Goal: Information Seeking & Learning: Find specific fact

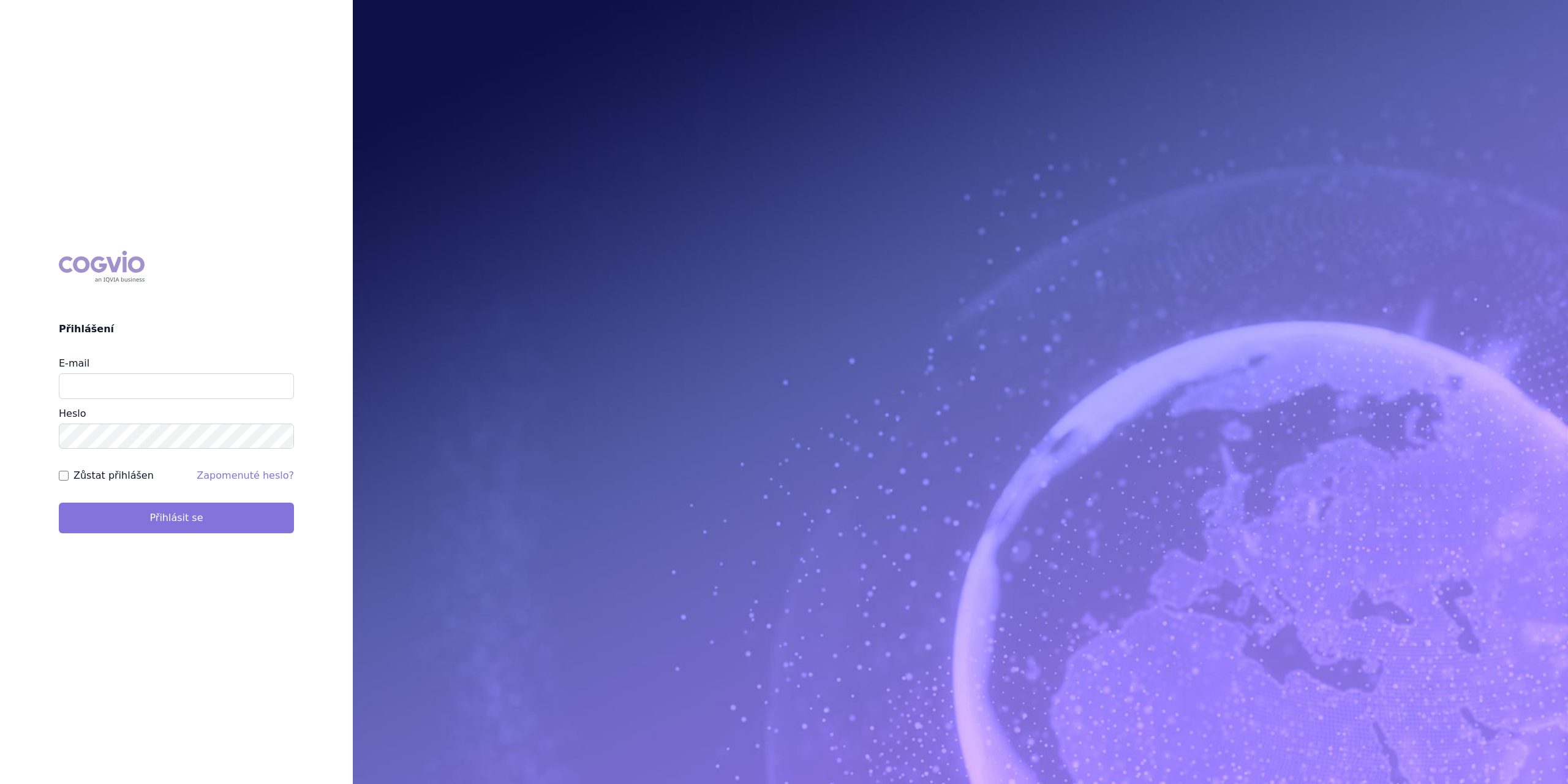
type input "[PERSON_NAME][EMAIL_ADDRESS][PERSON_NAME][DOMAIN_NAME]"
click at [182, 514] on button "Přihlásit se" at bounding box center [176, 518] width 236 height 30
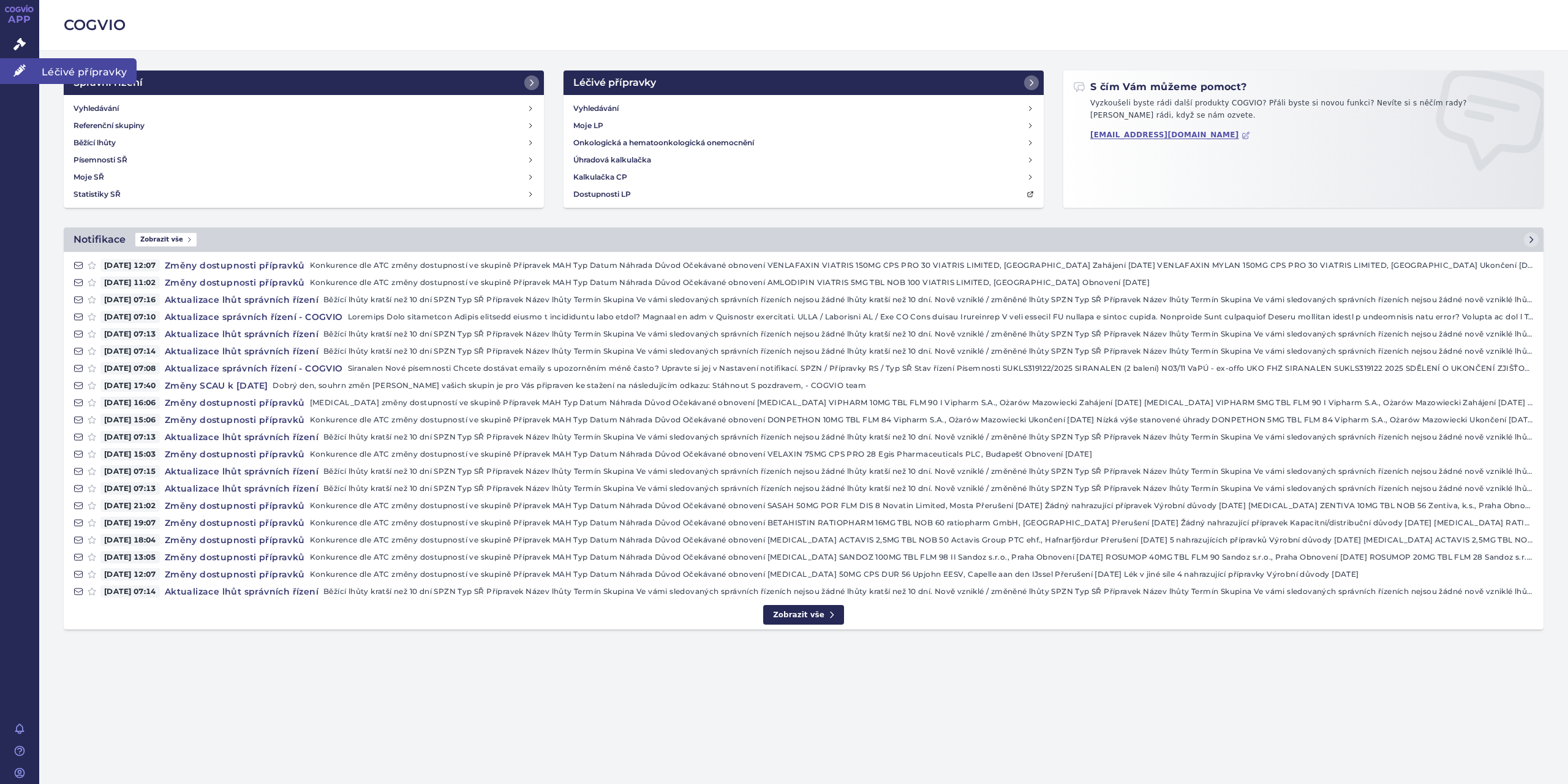
click at [62, 71] on span "Léčivé přípravky" at bounding box center [88, 71] width 97 height 26
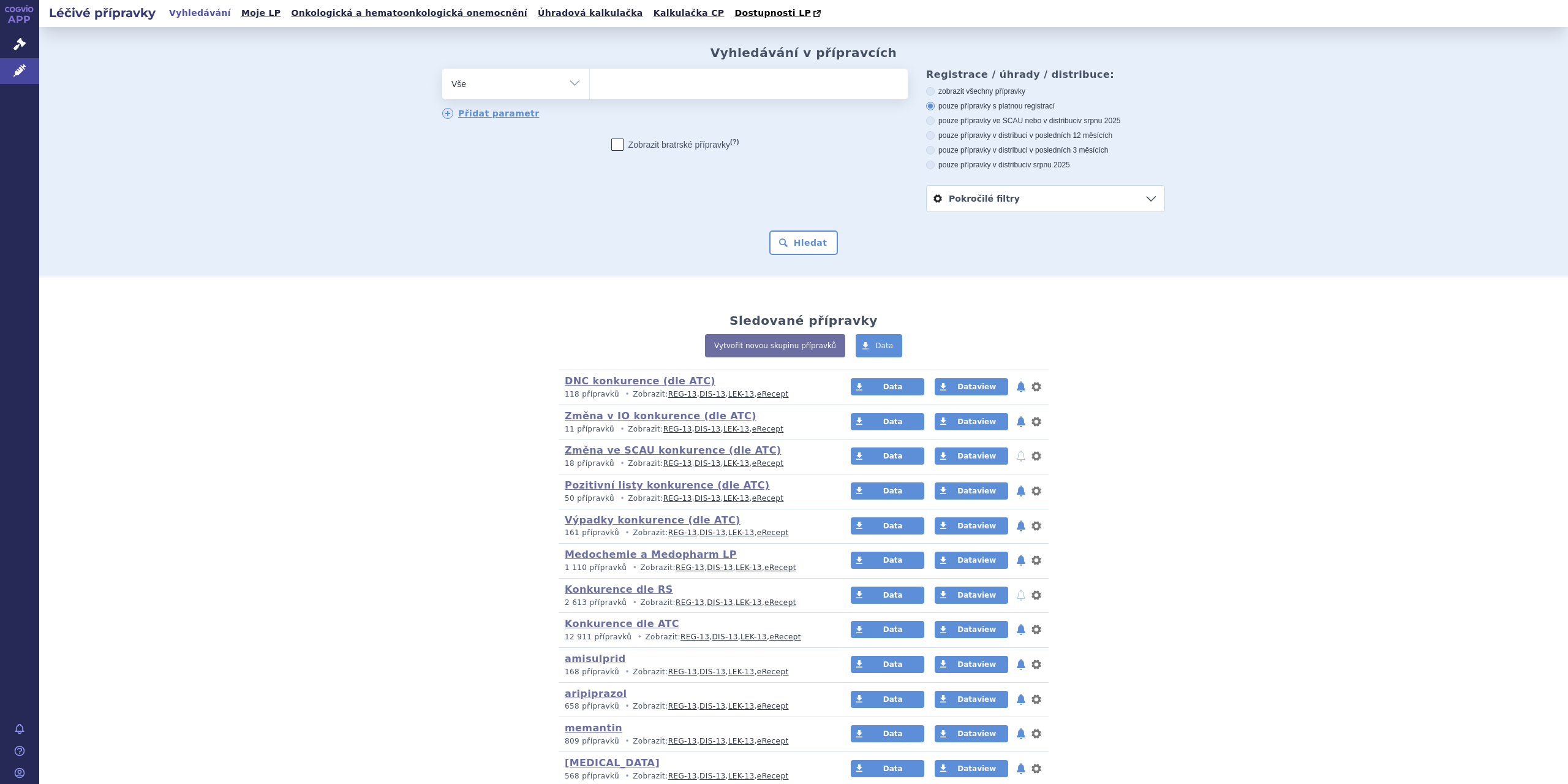
click at [570, 83] on select "Vše Přípravek/SUKL kód MAH VPOIS ATC/Aktivní látka Léková forma Síla" at bounding box center [515, 82] width 147 height 27
select select "filter-atc-group"
click at [442, 69] on select "Vše Přípravek/SUKL kód MAH VPOIS ATC/Aktivní látka Léková forma Síla" at bounding box center [515, 82] width 147 height 27
click at [633, 84] on ul at bounding box center [749, 81] width 318 height 26
click at [590, 84] on select at bounding box center [589, 83] width 1 height 30
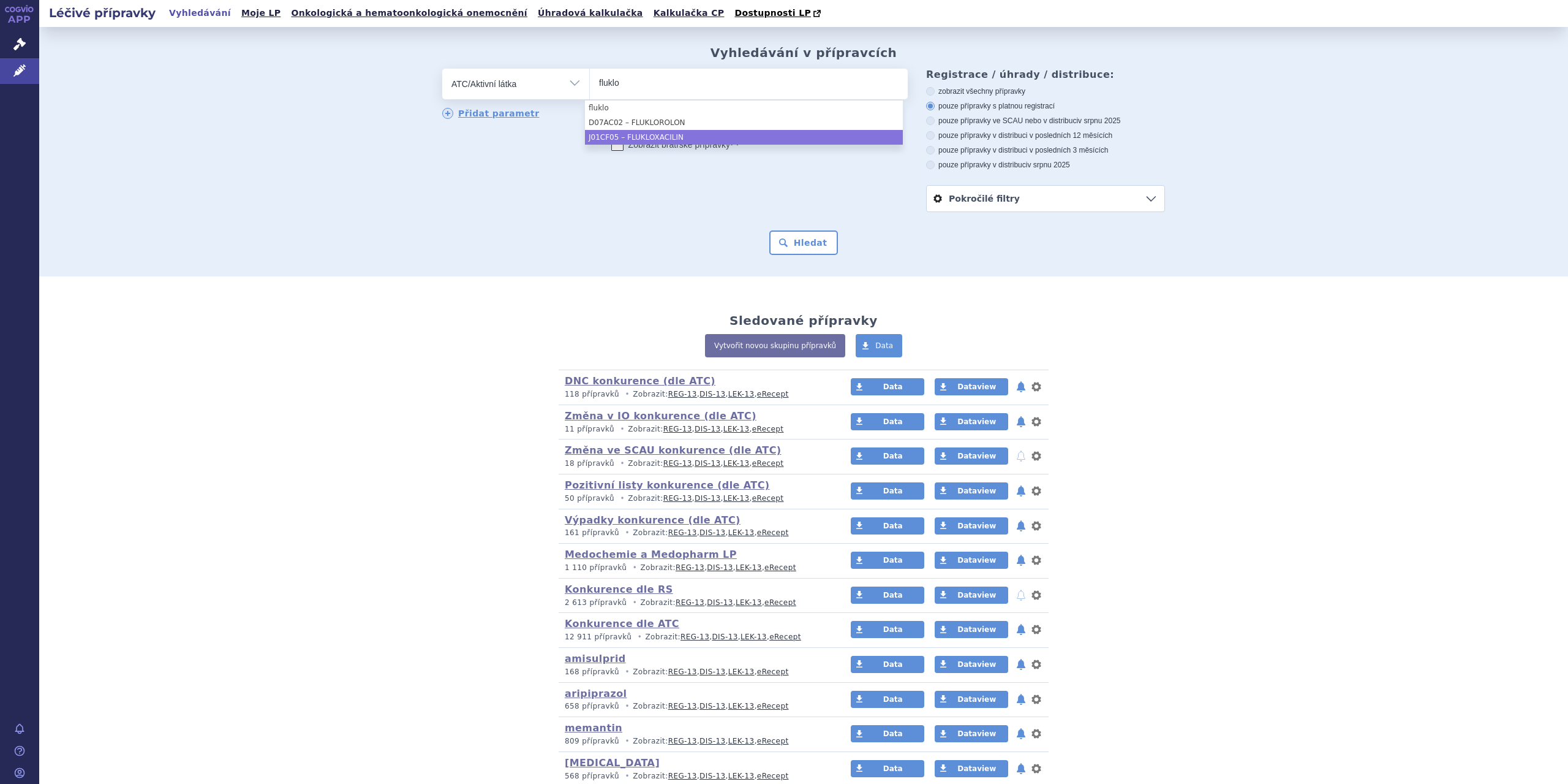
type input "fluklo"
select select "J01CF05"
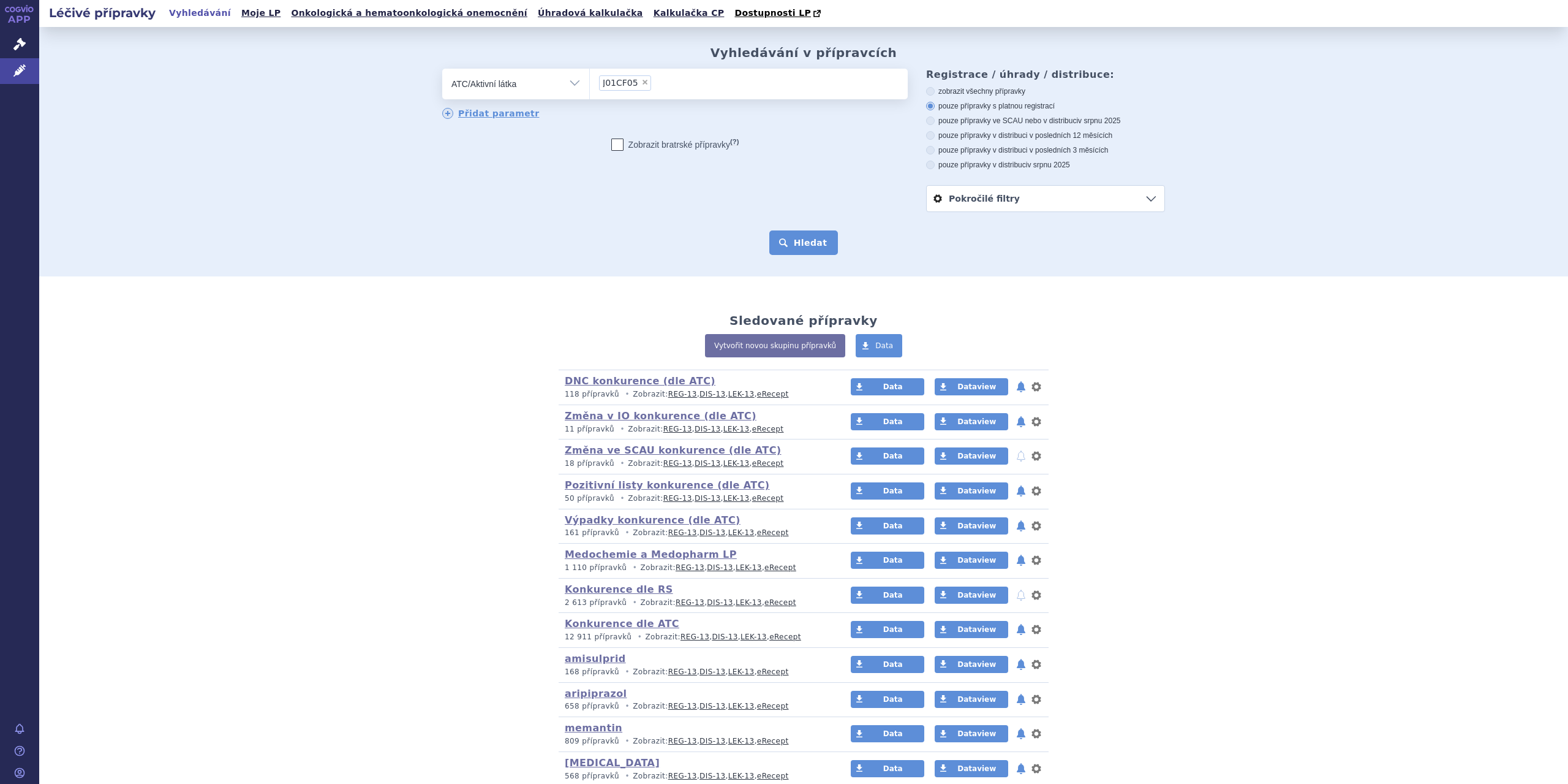
click at [791, 234] on button "Hledat" at bounding box center [803, 243] width 69 height 24
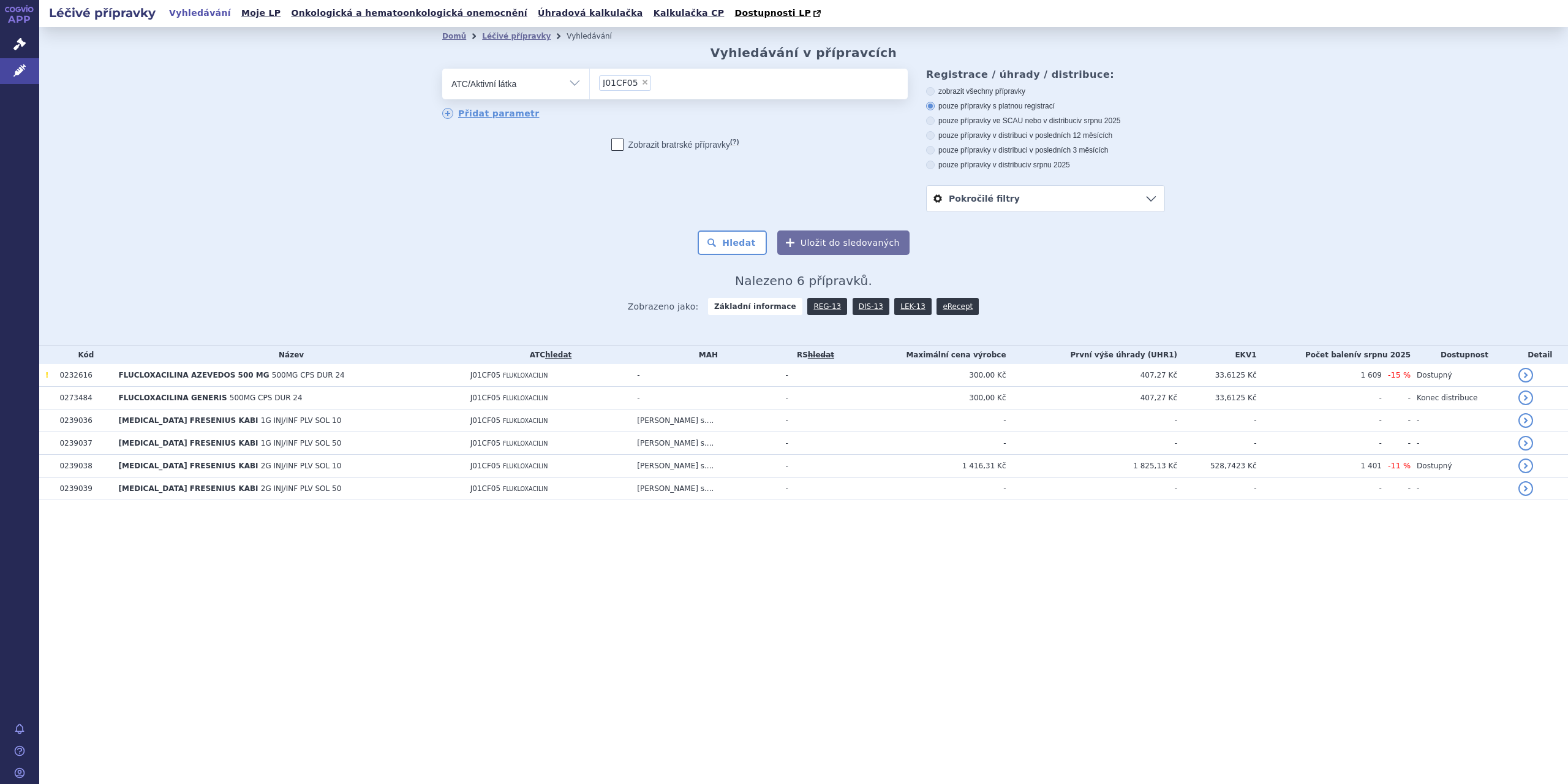
click at [1153, 207] on link "Pokročilé filtry" at bounding box center [1045, 198] width 238 height 26
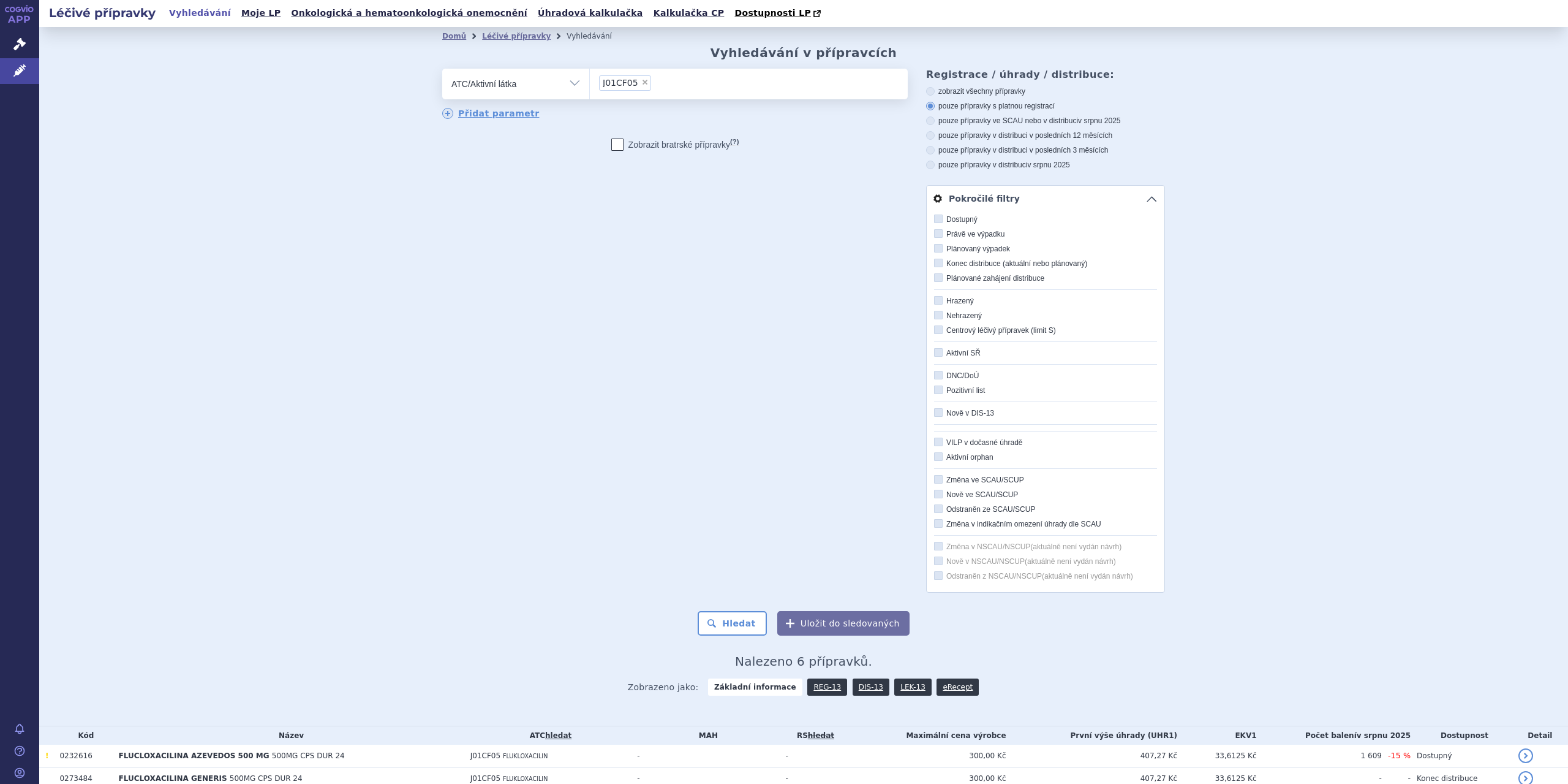
click at [1153, 207] on link "Pokročilé filtry" at bounding box center [1045, 198] width 238 height 26
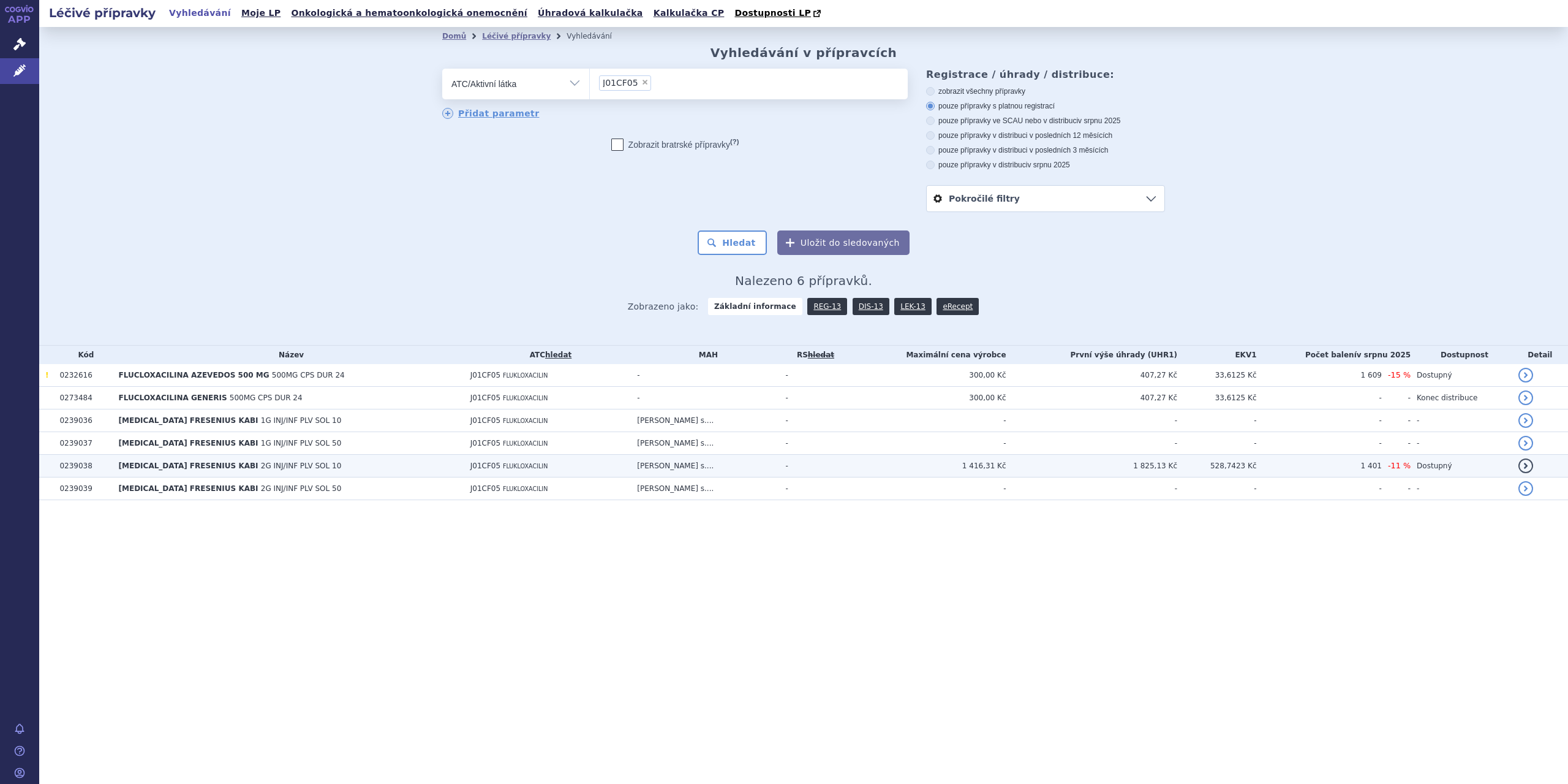
click at [274, 469] on span "2G INJ/INF PLV SOL 10" at bounding box center [301, 465] width 81 height 8
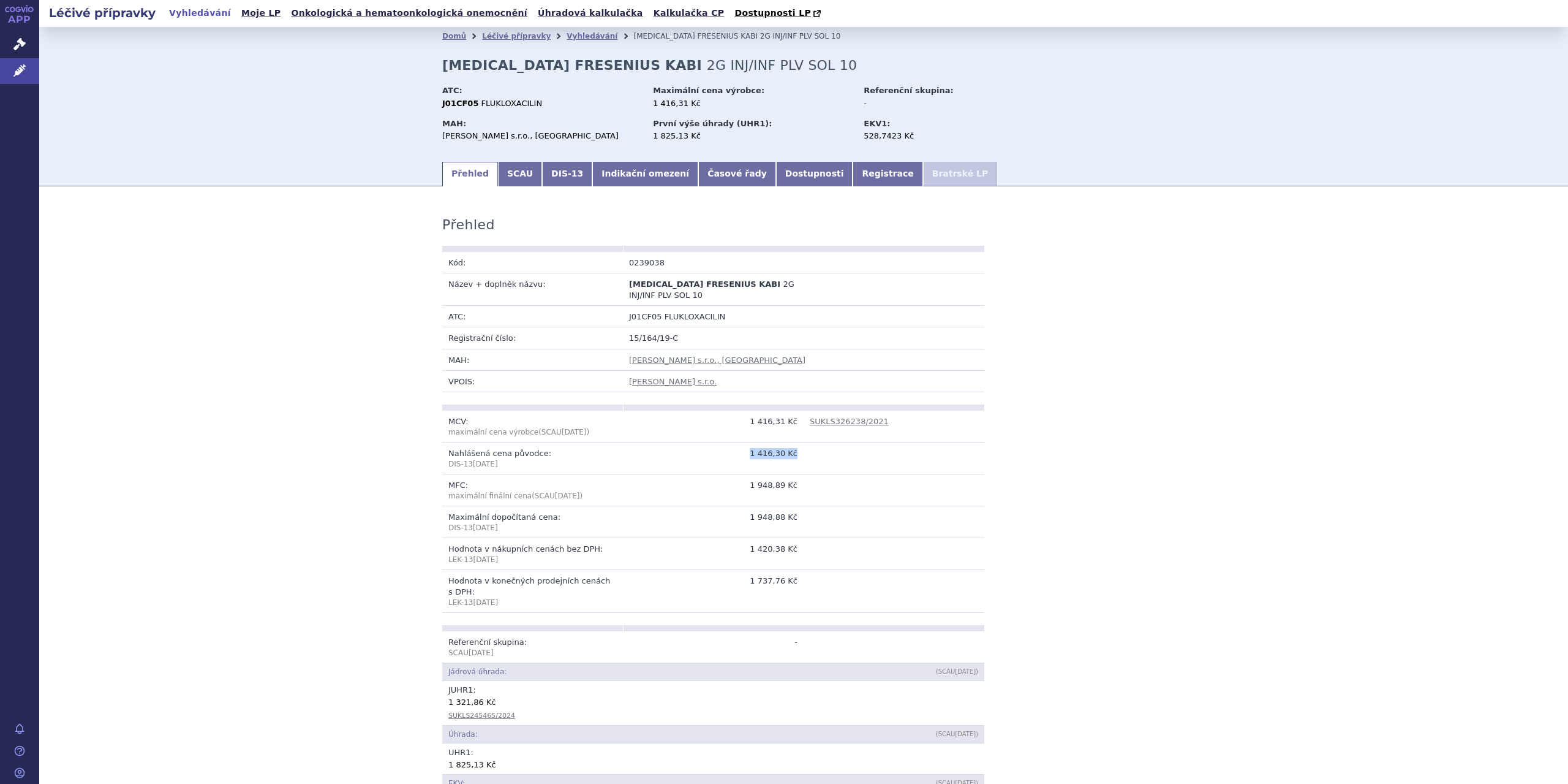
drag, startPoint x: 740, startPoint y: 456, endPoint x: 835, endPoint y: 446, distance: 95.5
click at [835, 446] on tr "Nahlášená cena původce: DIS-[DATE] 1 416,30 Kč" at bounding box center [713, 459] width 542 height 32
drag, startPoint x: 741, startPoint y: 518, endPoint x: 892, endPoint y: 529, distance: 151.4
click at [892, 529] on tr "Maximální dopočítaná cena: DIS-[DATE] 1 948,88 Kč" at bounding box center [713, 522] width 542 height 32
drag, startPoint x: 740, startPoint y: 579, endPoint x: 925, endPoint y: 579, distance: 185.0
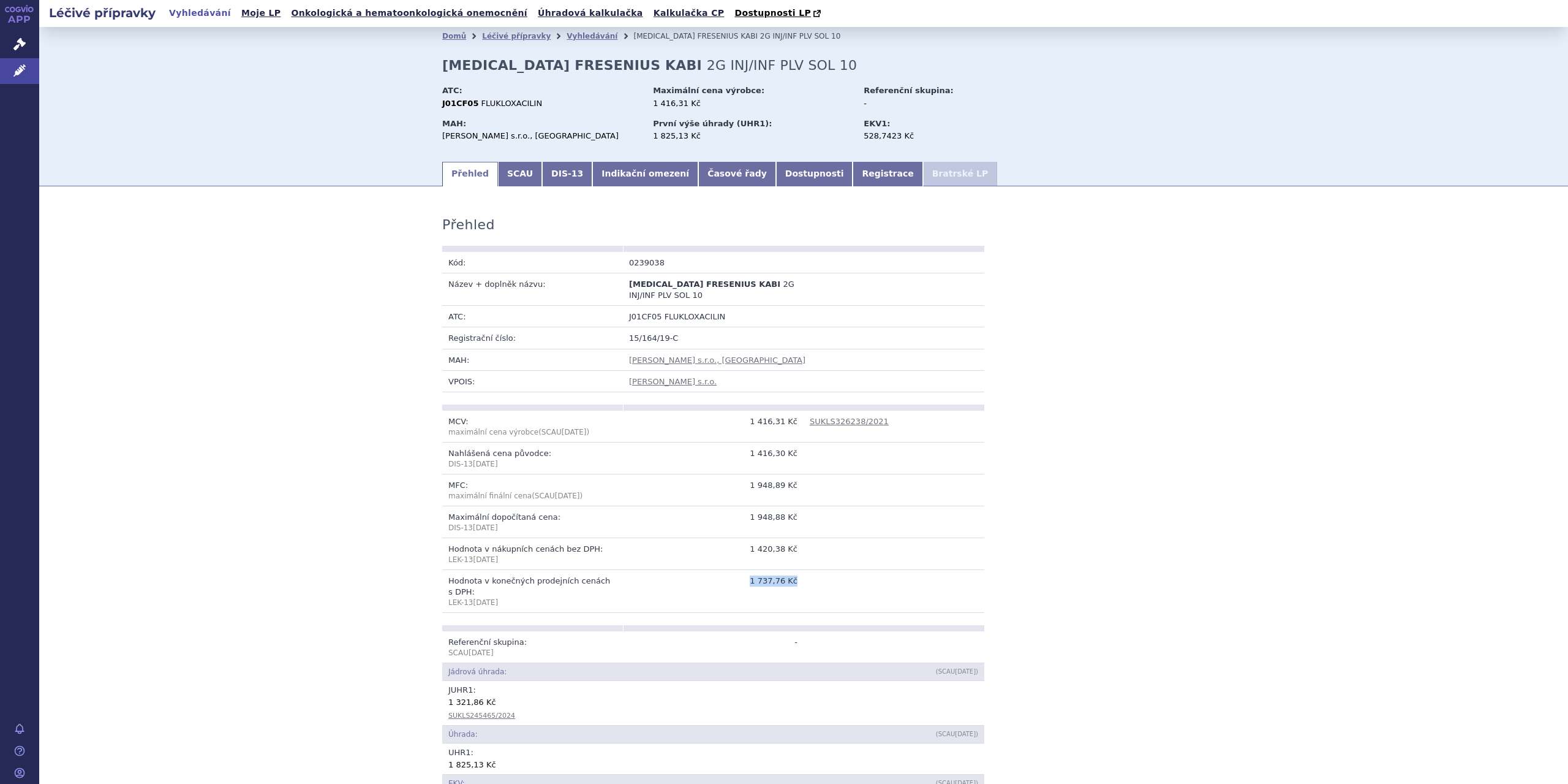
click at [925, 579] on tr "Hodnota v konečných prodejních cenách s DPH: LEK-[DATE] 1 737,76 Kč" at bounding box center [713, 592] width 542 height 43
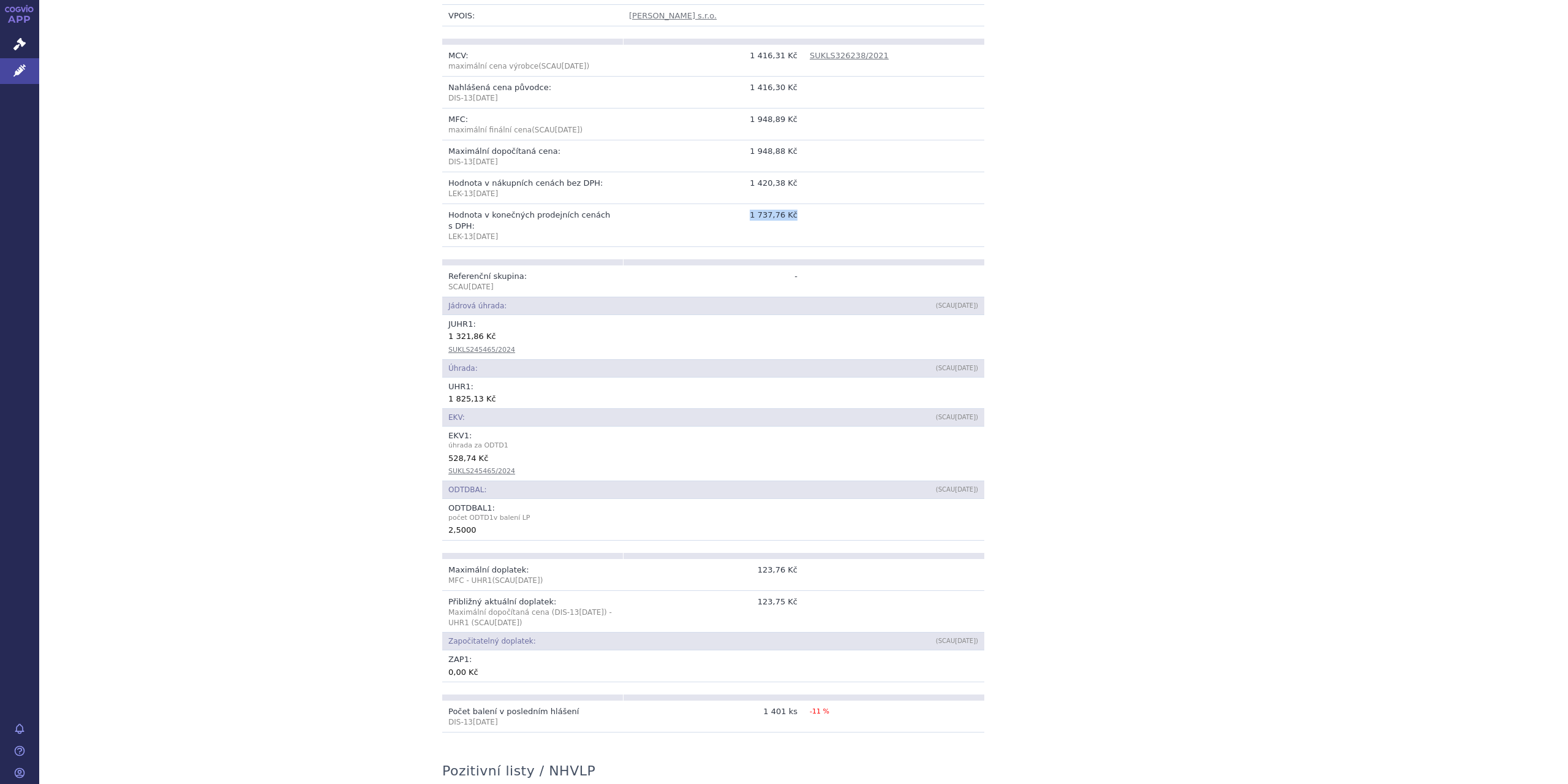
scroll to position [369, 0]
